Goal: Transaction & Acquisition: Purchase product/service

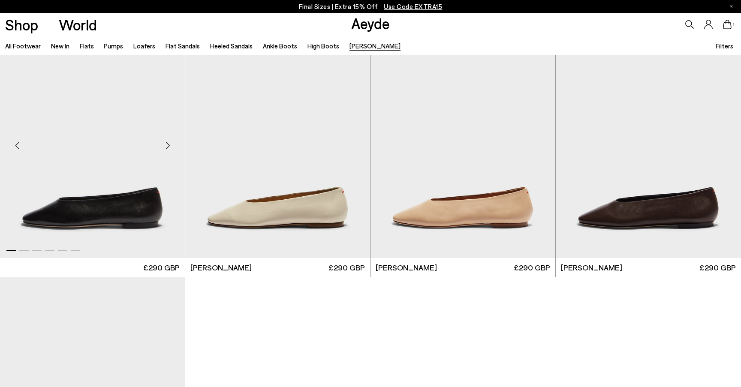
scroll to position [45, 0]
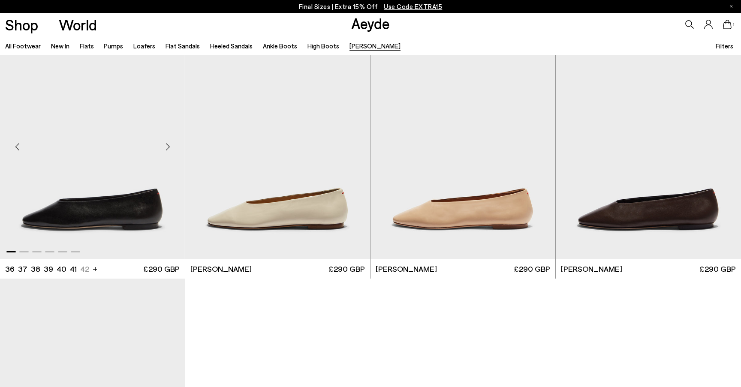
click at [130, 174] on img "1 / 6" at bounding box center [92, 143] width 185 height 232
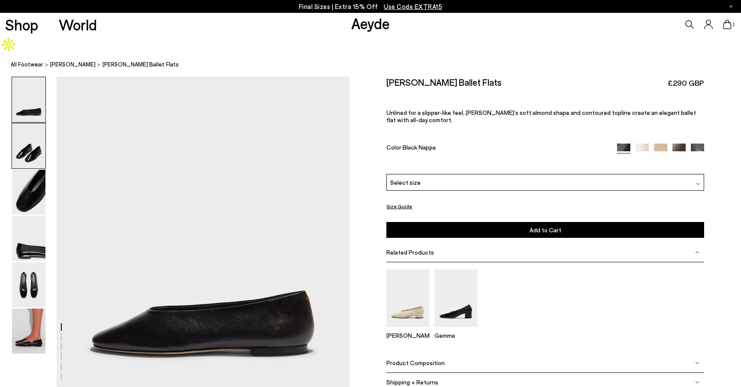
click at [28, 138] on img at bounding box center [28, 146] width 33 height 45
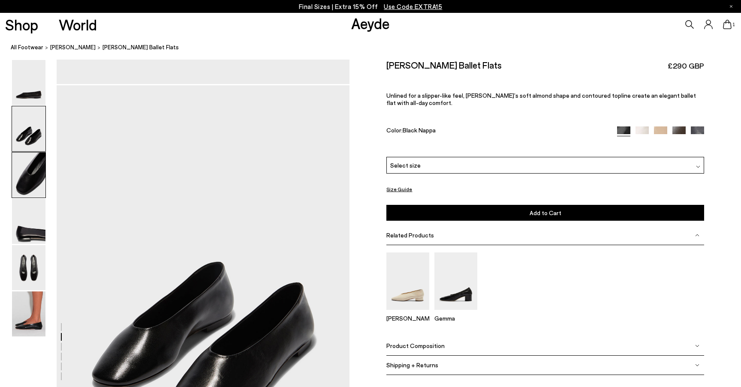
scroll to position [330, 0]
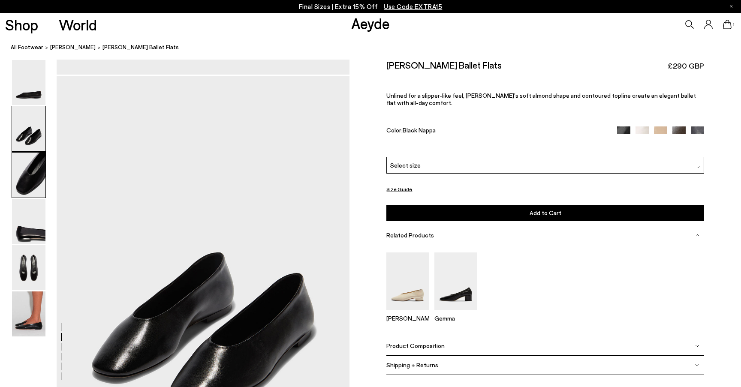
click at [27, 176] on img at bounding box center [28, 175] width 33 height 45
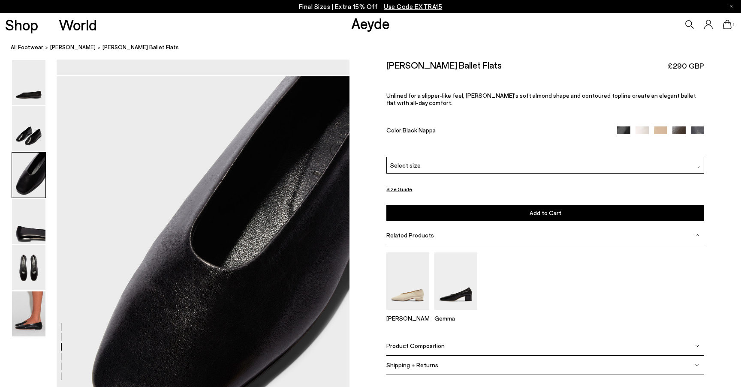
scroll to position [722, 0]
click at [29, 264] on img at bounding box center [28, 267] width 33 height 45
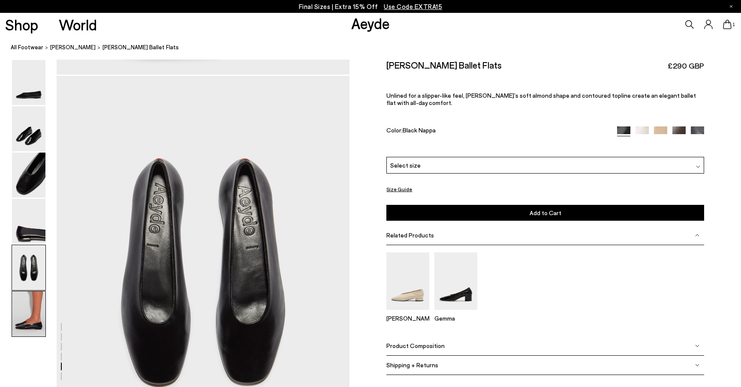
click at [28, 320] on img at bounding box center [28, 314] width 33 height 45
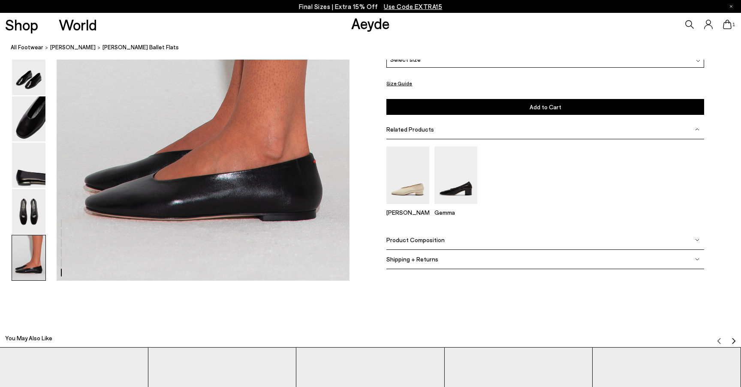
scroll to position [2019, 0]
